Goal: Task Accomplishment & Management: Use online tool/utility

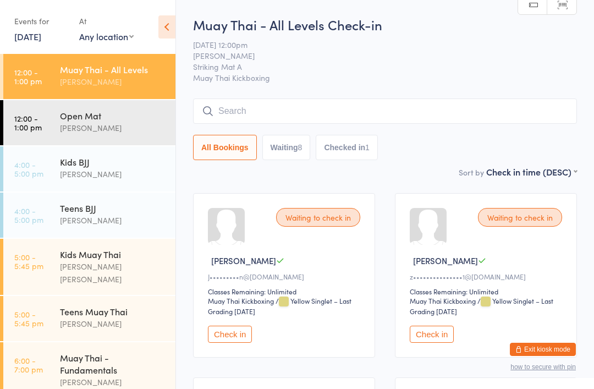
click at [256, 94] on div "Muay Thai - All Levels Check-in [DATE] 12:00pm [PERSON_NAME] Striking Mat A Mua…" at bounding box center [385, 90] width 384 height 150
click at [268, 107] on input "search" at bounding box center [385, 110] width 384 height 25
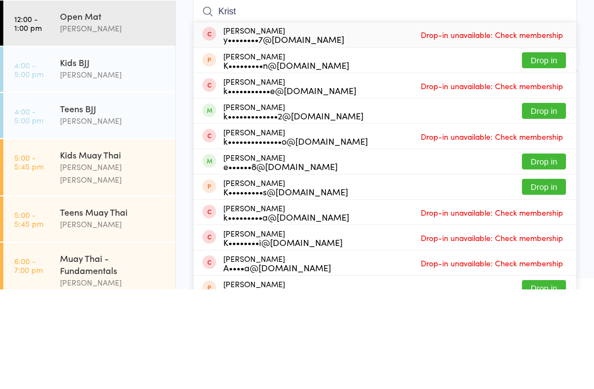
type input "Krist"
click at [541, 202] on button "Drop in" at bounding box center [544, 210] width 44 height 16
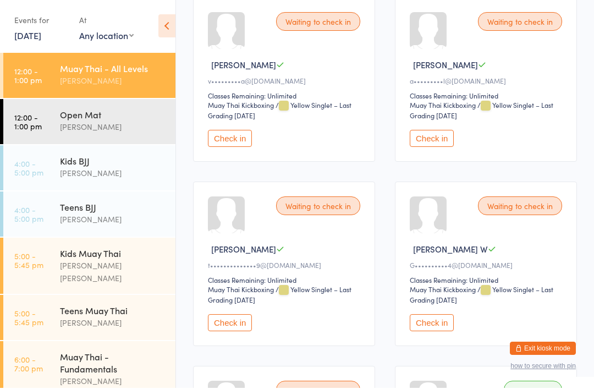
scroll to position [196, 0]
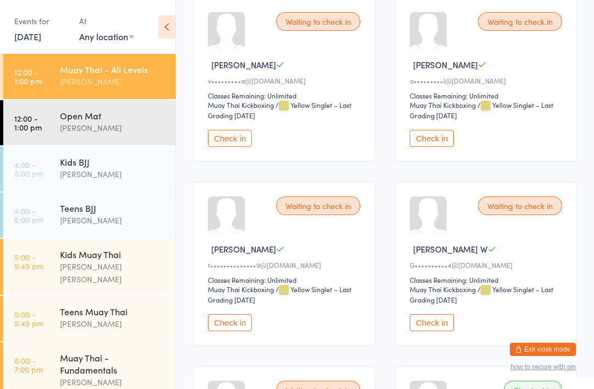
click at [422, 331] on button "Check in" at bounding box center [431, 322] width 44 height 17
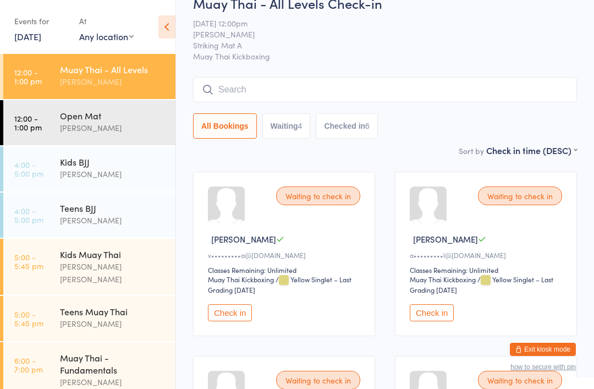
scroll to position [0, 0]
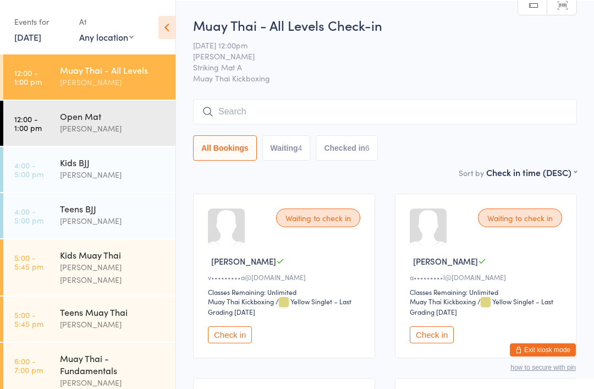
click at [463, 102] on input "search" at bounding box center [385, 110] width 384 height 25
click at [474, 106] on input "search" at bounding box center [385, 110] width 384 height 25
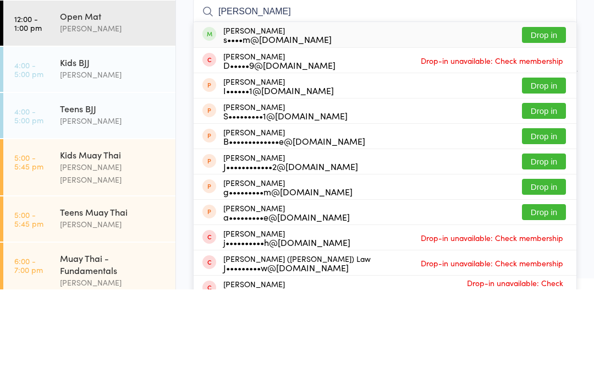
type input "[PERSON_NAME]"
click at [545, 126] on button "Drop in" at bounding box center [544, 134] width 44 height 16
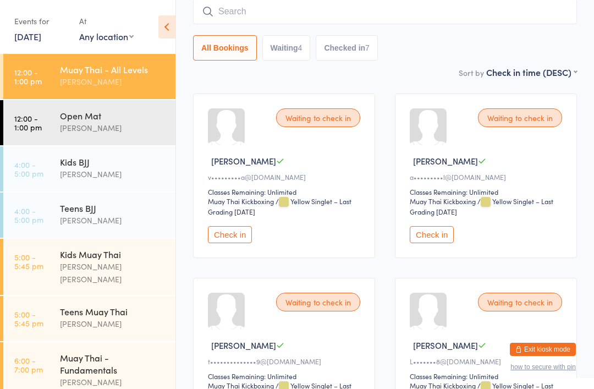
click at [226, 242] on button "Check in" at bounding box center [230, 234] width 44 height 17
